Goal: Find specific page/section: Find specific page/section

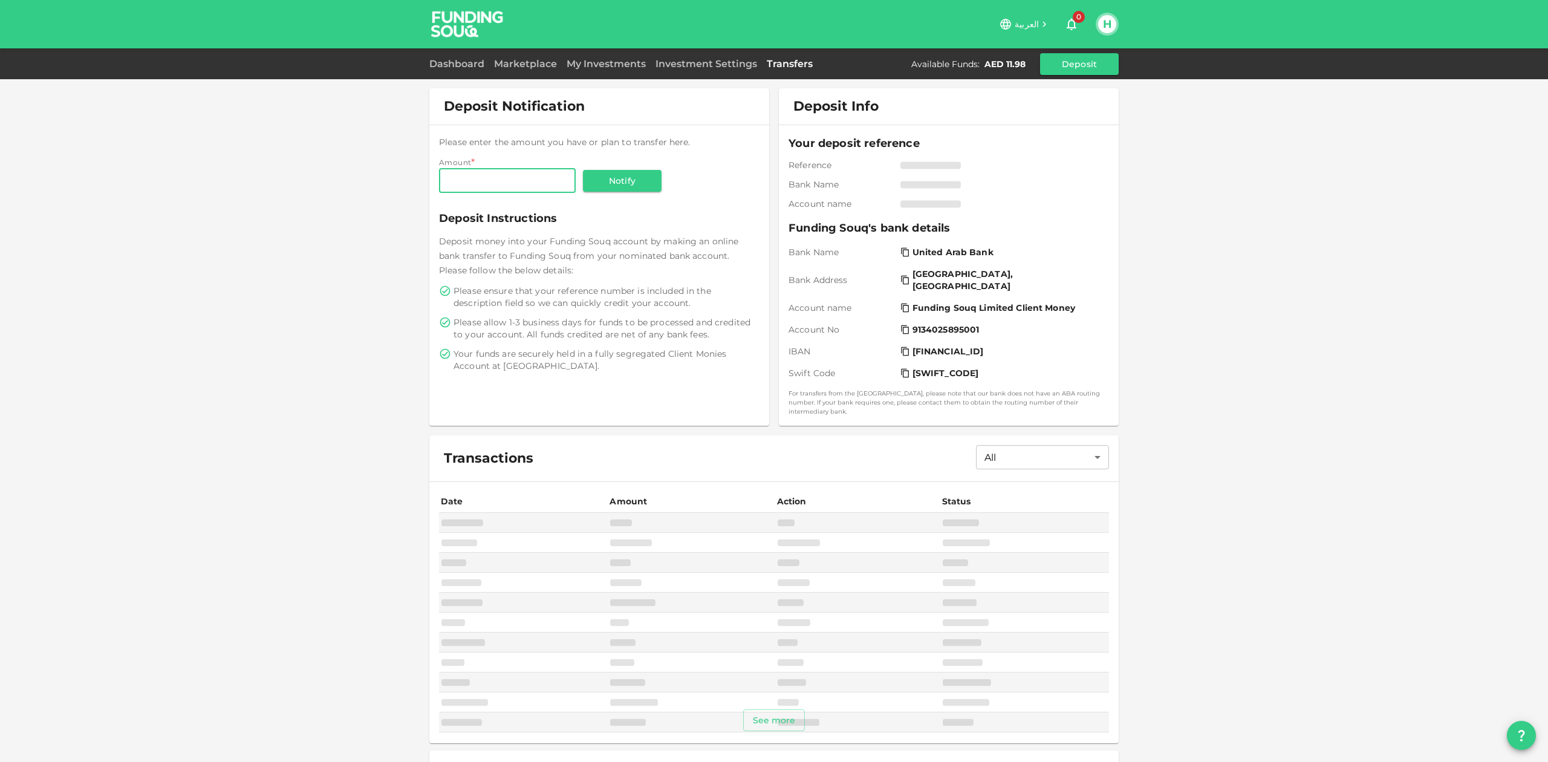
scroll to position [66, 0]
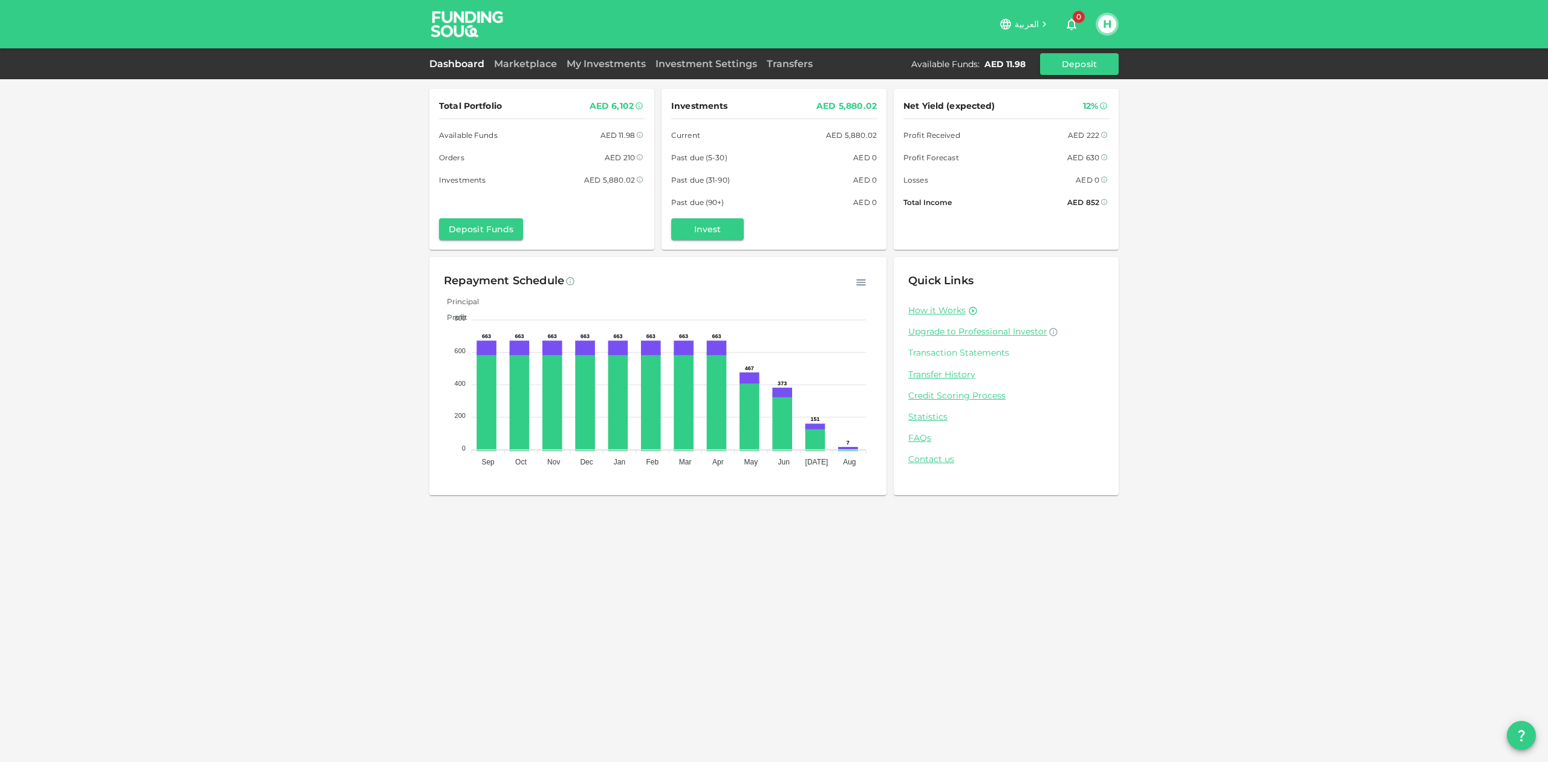
click at [976, 350] on link "Transaction Statements" at bounding box center [1006, 352] width 196 height 11
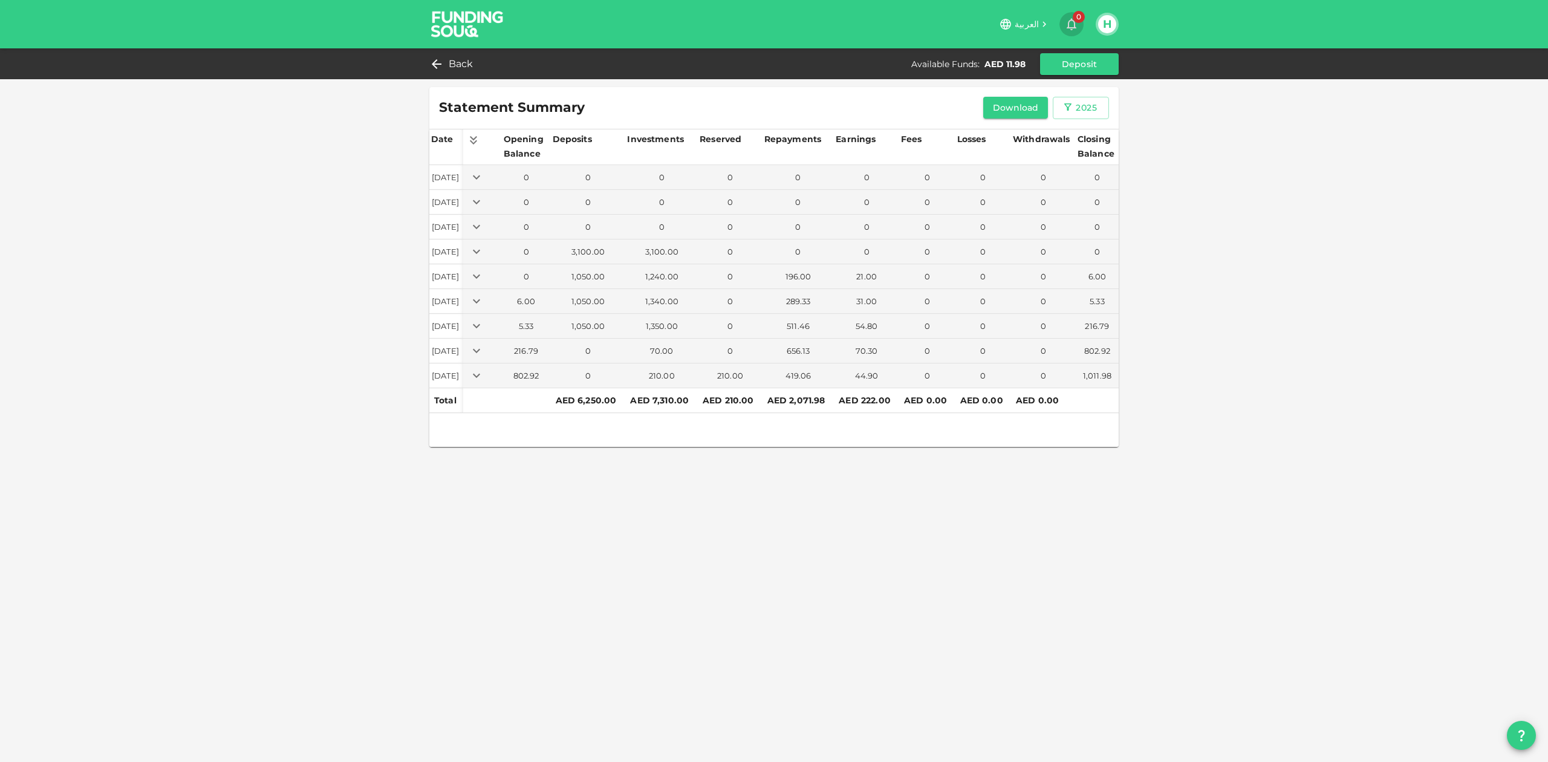
click at [1071, 25] on icon "button" at bounding box center [1072, 24] width 15 height 15
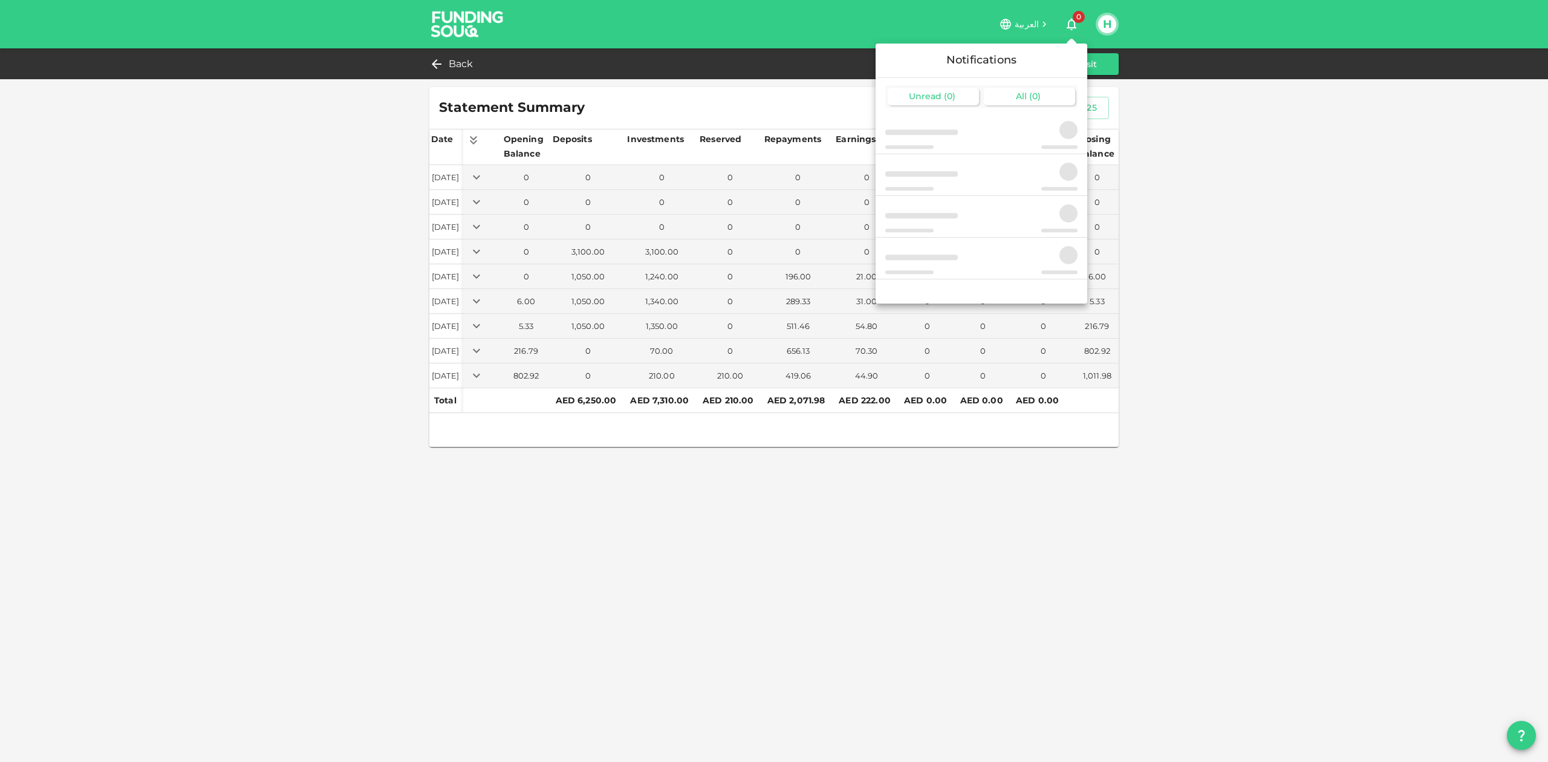
click at [1025, 98] on span "All" at bounding box center [1021, 96] width 11 height 11
click at [439, 64] on div at bounding box center [774, 381] width 1548 height 762
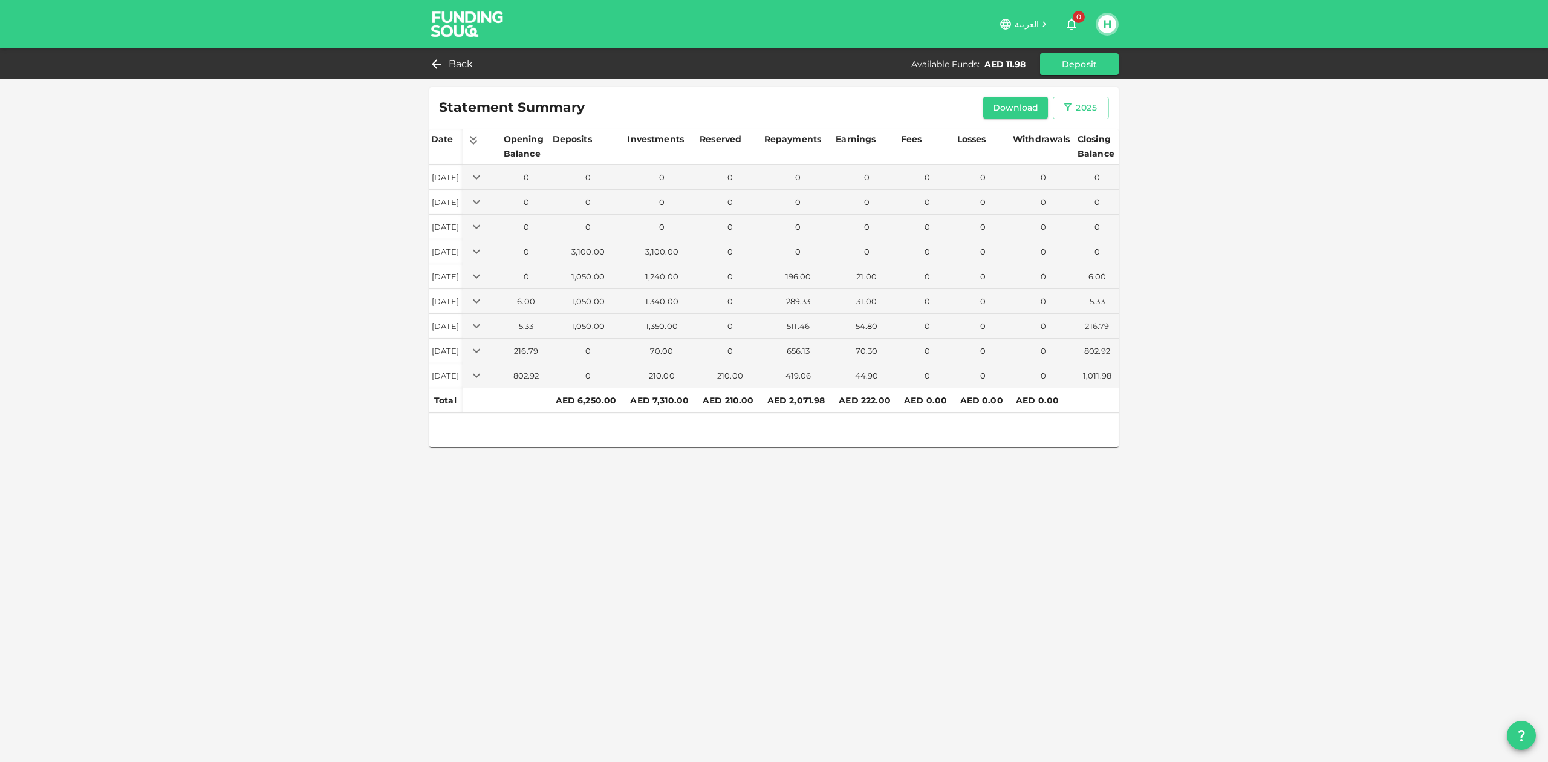
click at [437, 64] on icon at bounding box center [436, 64] width 15 height 15
